Goal: Use online tool/utility: Utilize a website feature to perform a specific function

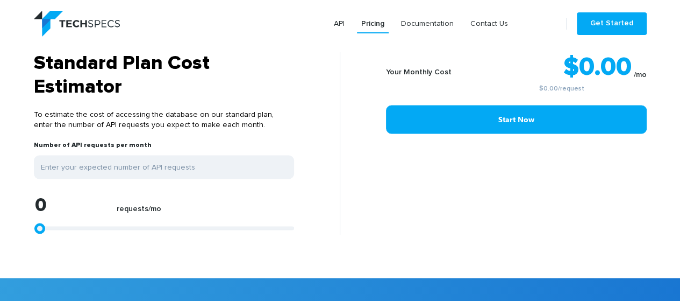
scroll to position [863, 0]
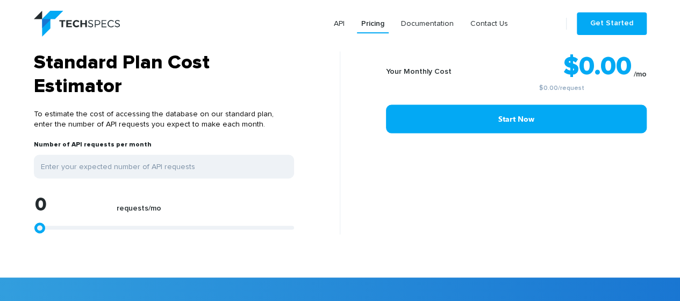
type input "2273"
type input "3926"
type input "7025"
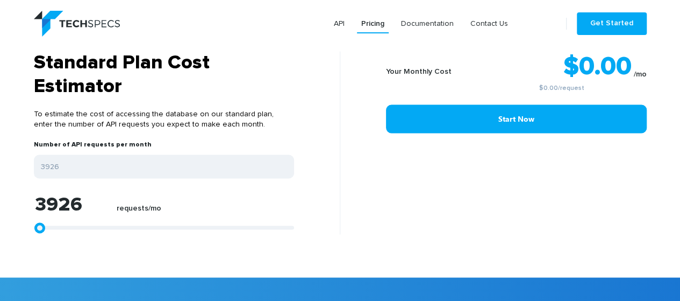
type input "7025"
type input "10124"
type input "11157"
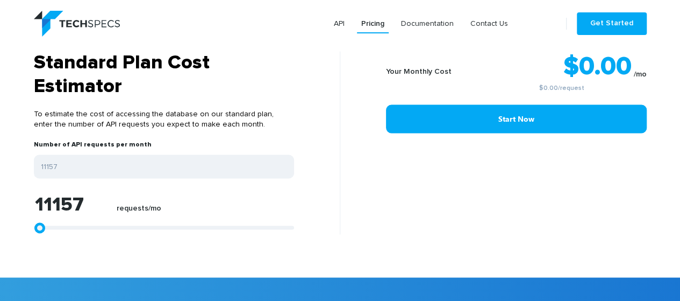
type input "11983"
type input "12603"
type input "12810"
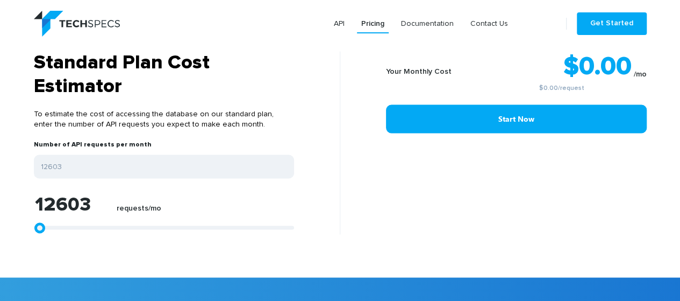
type input "12810"
type input "13016"
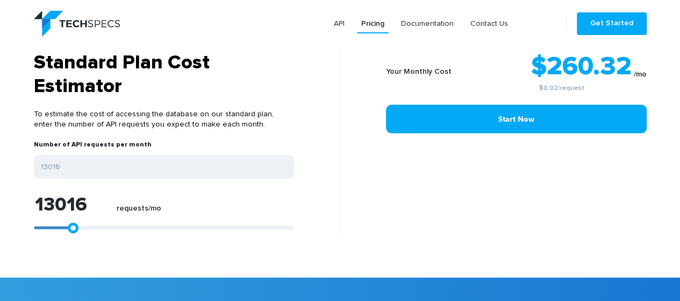
type input "13223"
type input "13430"
type input "13636"
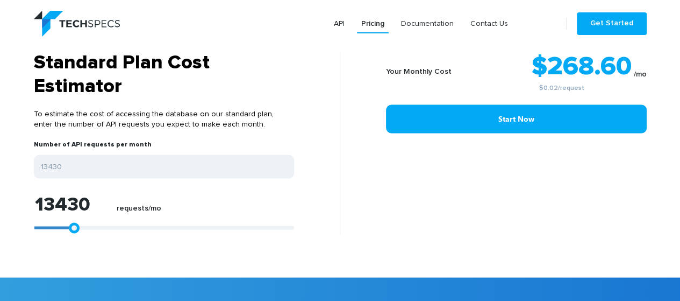
type input "13636"
type input "13843"
type input "14049"
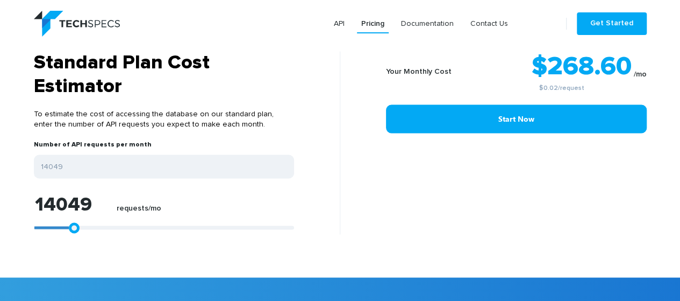
type input "14256"
type input "14463"
type input "14669"
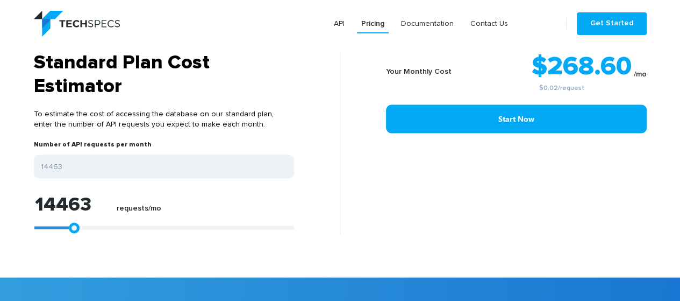
type input "14669"
type input "14876"
type input "15082"
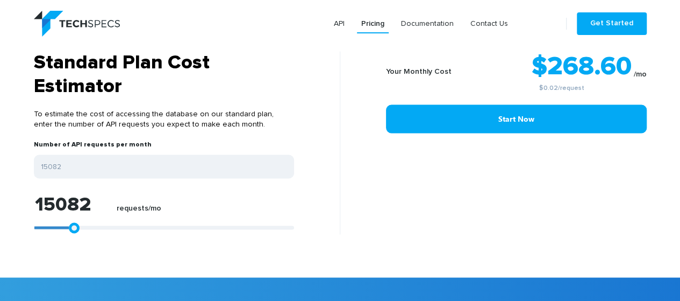
type input "15289"
type input "15496"
type input "15702"
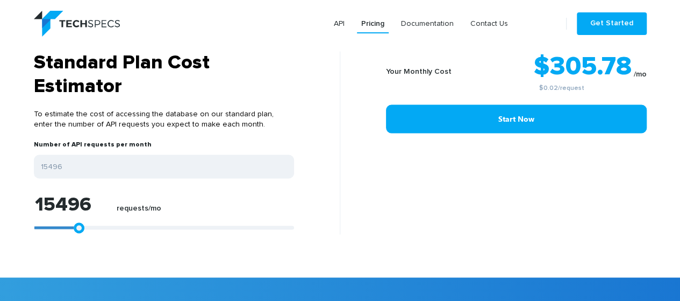
type input "15702"
type input "15909"
type input "16116"
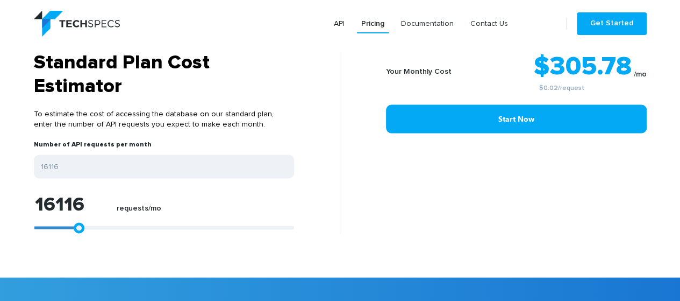
type input "16529"
type input "16735"
type input "16529"
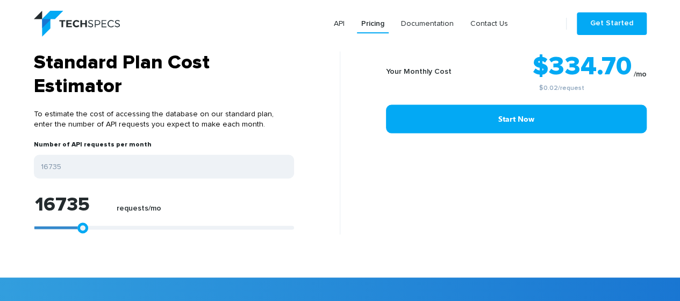
type input "16529"
type input "16116"
type input "15909"
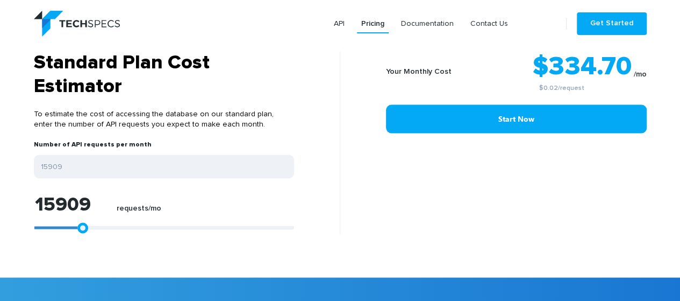
type input "15702"
type input "15496"
type input "15289"
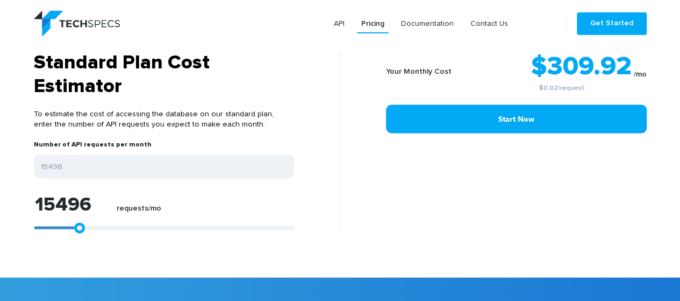
type input "15289"
type input "15082"
type input "14876"
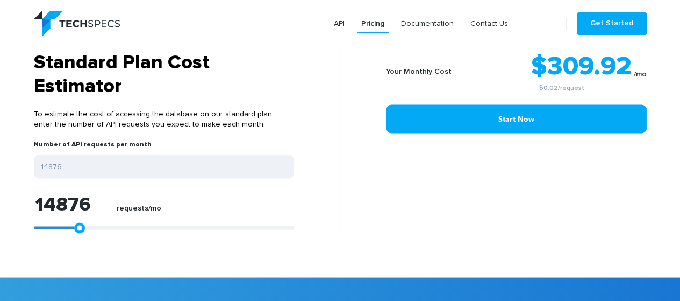
type input "14669"
type input "14463"
type input "14256"
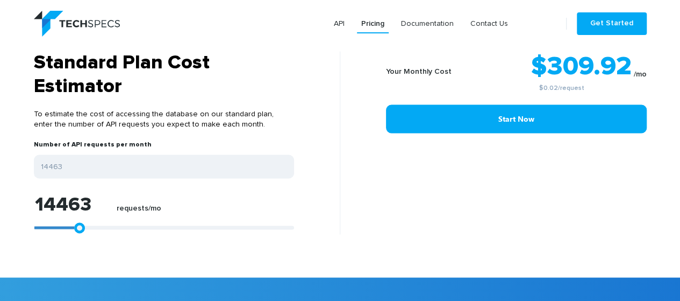
type input "14256"
type input "14049"
type input "13843"
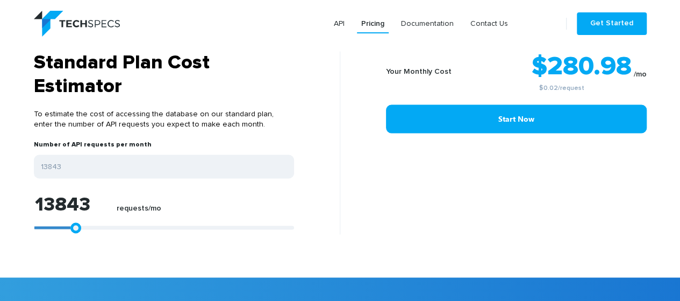
type input "13636"
type input "13223"
type input "13016"
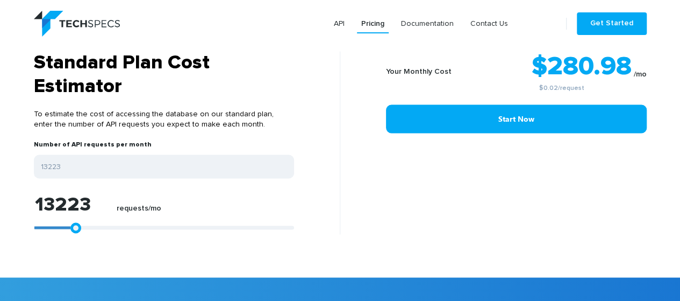
type input "13016"
type input "12810"
type input "12397"
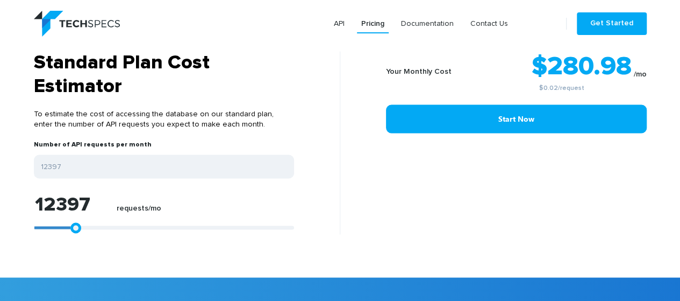
type input "11983"
type input "11364"
type input "9917"
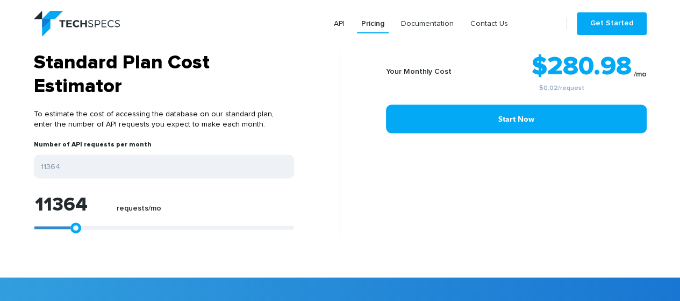
type input "9917"
type input "8678"
type input "6818"
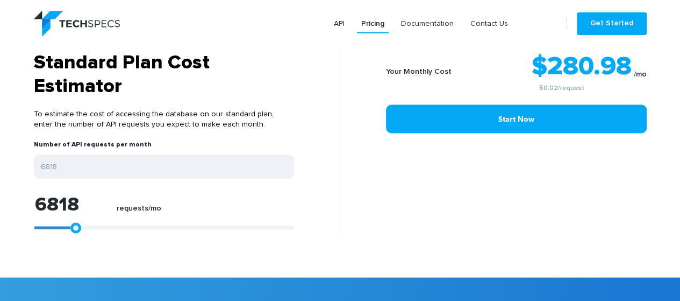
type input "4752"
type input "3512"
type input "2479"
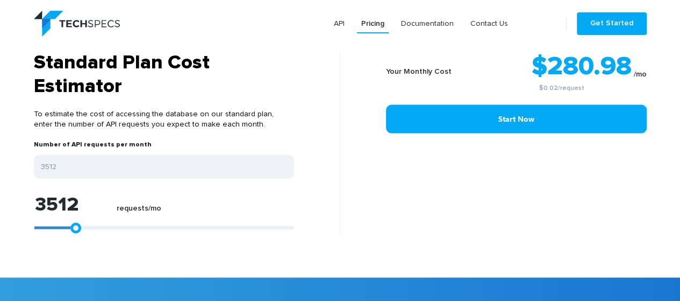
type input "2479"
type input "826"
type input "207"
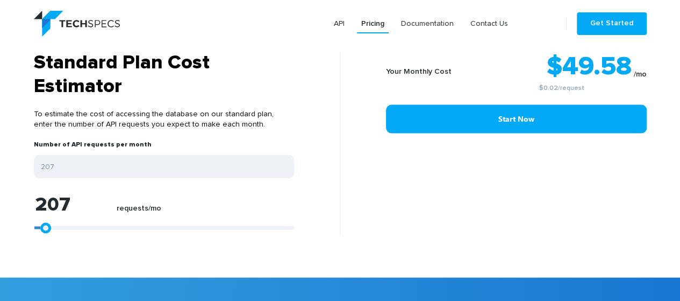
type input "0"
type input "207"
type input "620"
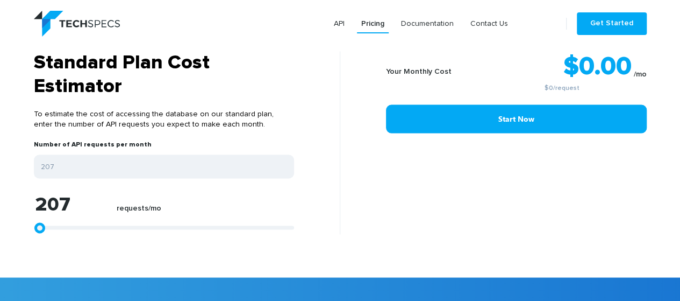
type input "620"
type input "826"
type input "1240"
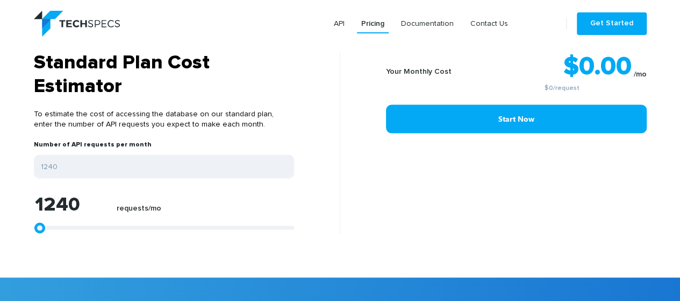
type input "1446"
type input "1653"
type input "1859"
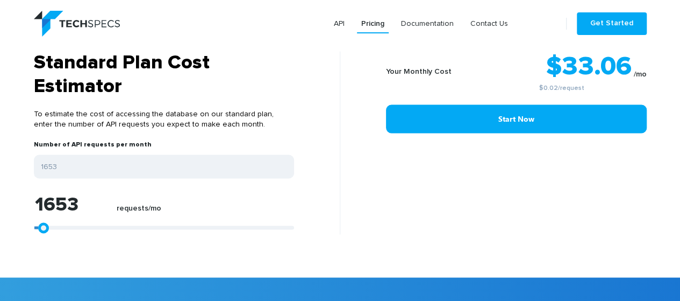
type input "1859"
type input "2066"
type input "1033"
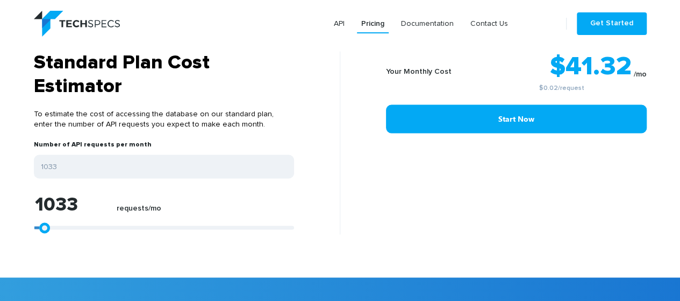
type input "0"
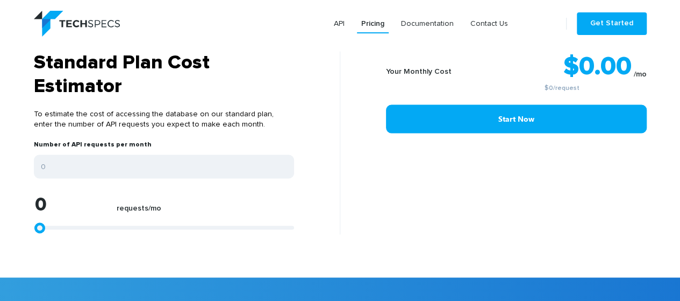
type input "207"
type input "413"
type input "207"
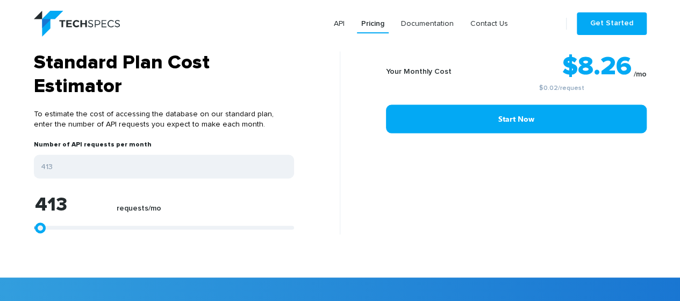
type input "207"
type input "0"
click at [36, 227] on link at bounding box center [39, 227] width 11 height 11
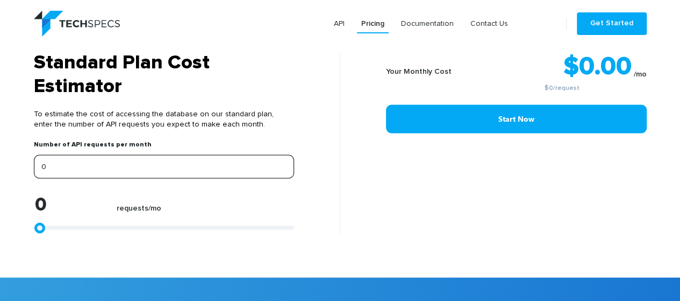
drag, startPoint x: 72, startPoint y: 164, endPoint x: 29, endPoint y: 173, distance: 43.9
click at [29, 173] on div "Standard Plan Cost Estimator To estimate the cost of accessing the database on …" at bounding box center [183, 142] width 315 height 183
type input "1"
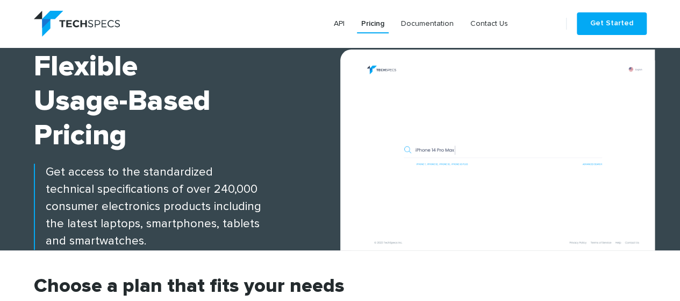
scroll to position [61, 0]
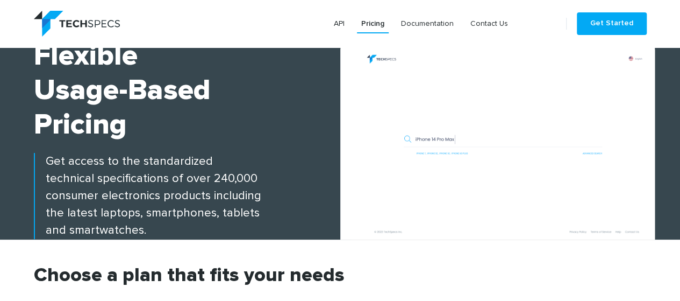
type input "1"
click at [495, 143] on img at bounding box center [503, 144] width 304 height 190
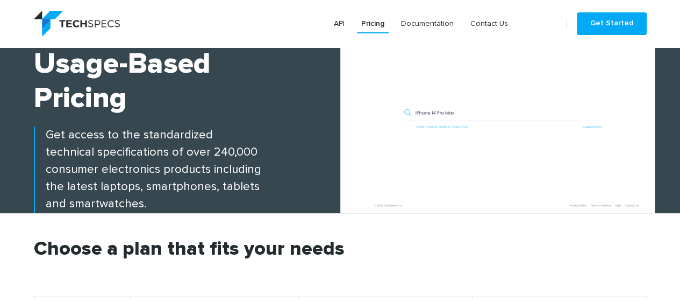
scroll to position [88, 0]
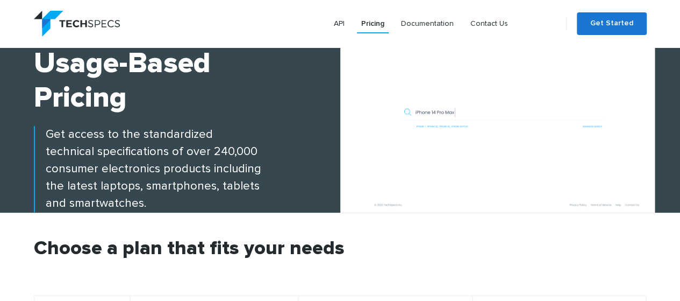
click at [607, 27] on link "Get Started" at bounding box center [612, 23] width 70 height 23
